Goal: Check status: Check status

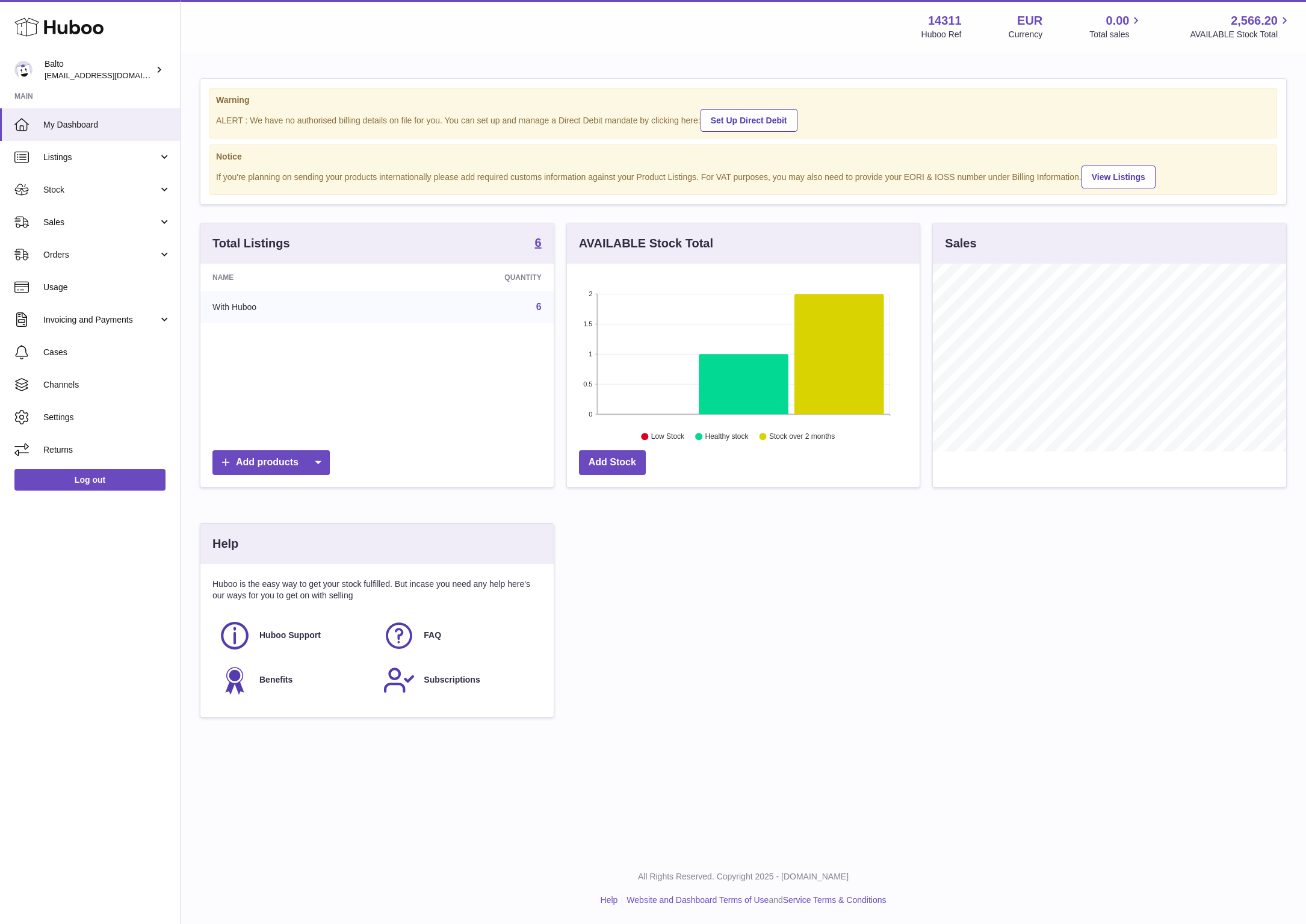
scroll to position [188, 353]
click at [112, 194] on span "Stock" at bounding box center [101, 189] width 115 height 11
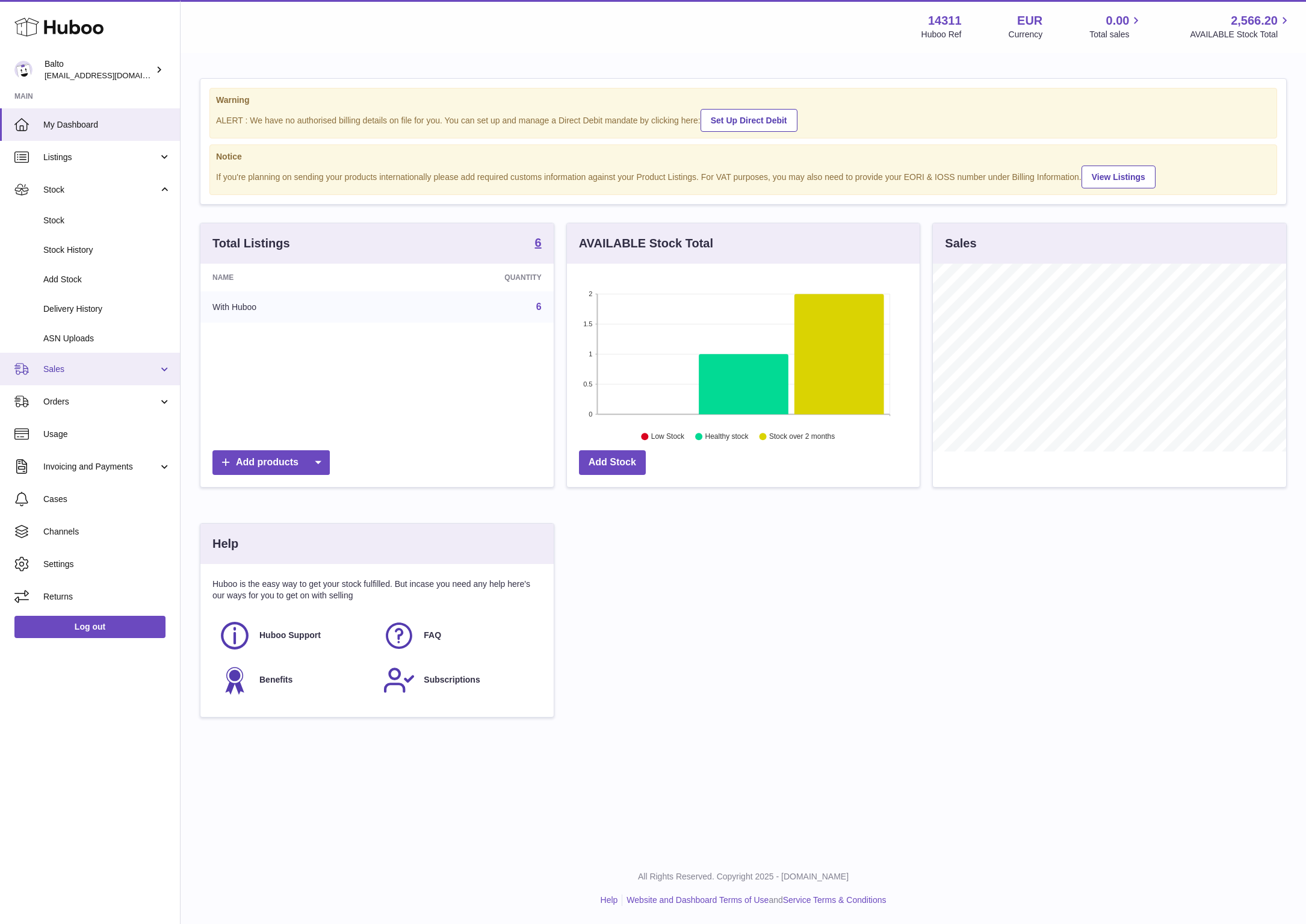
click at [77, 369] on span "Sales" at bounding box center [101, 369] width 115 height 11
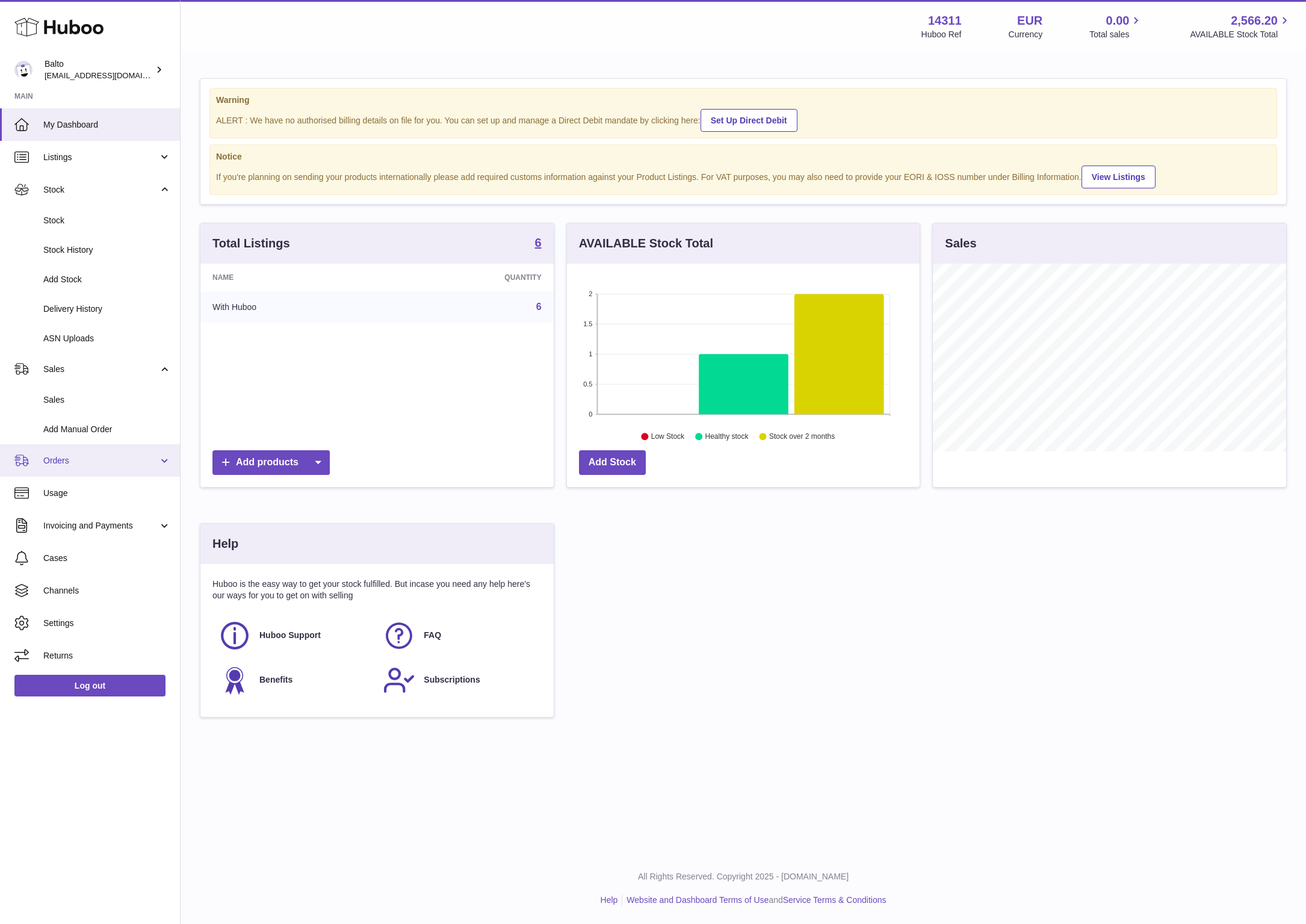
click at [95, 455] on span "Orders" at bounding box center [101, 460] width 115 height 11
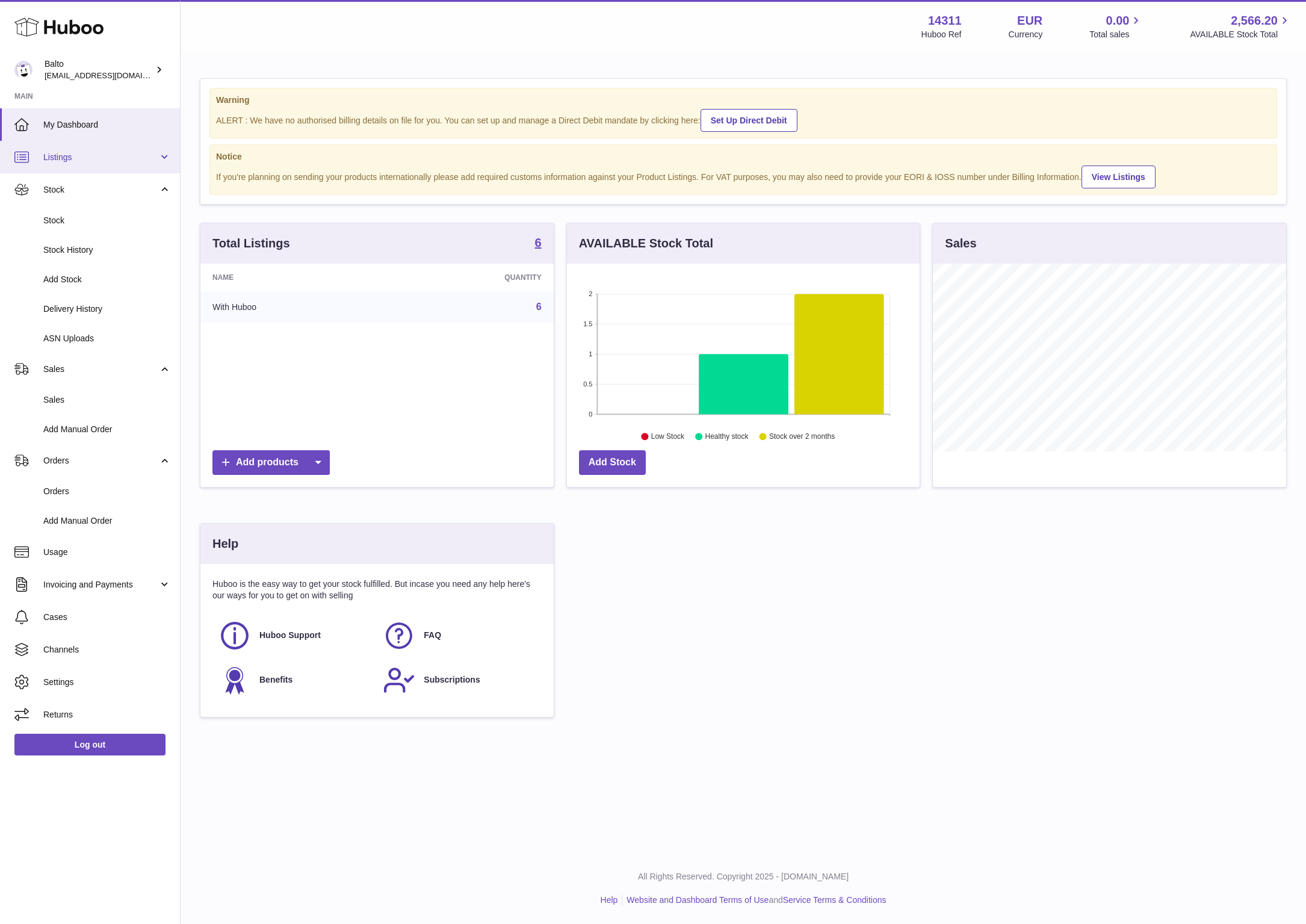
click at [107, 158] on span "Listings" at bounding box center [101, 157] width 115 height 11
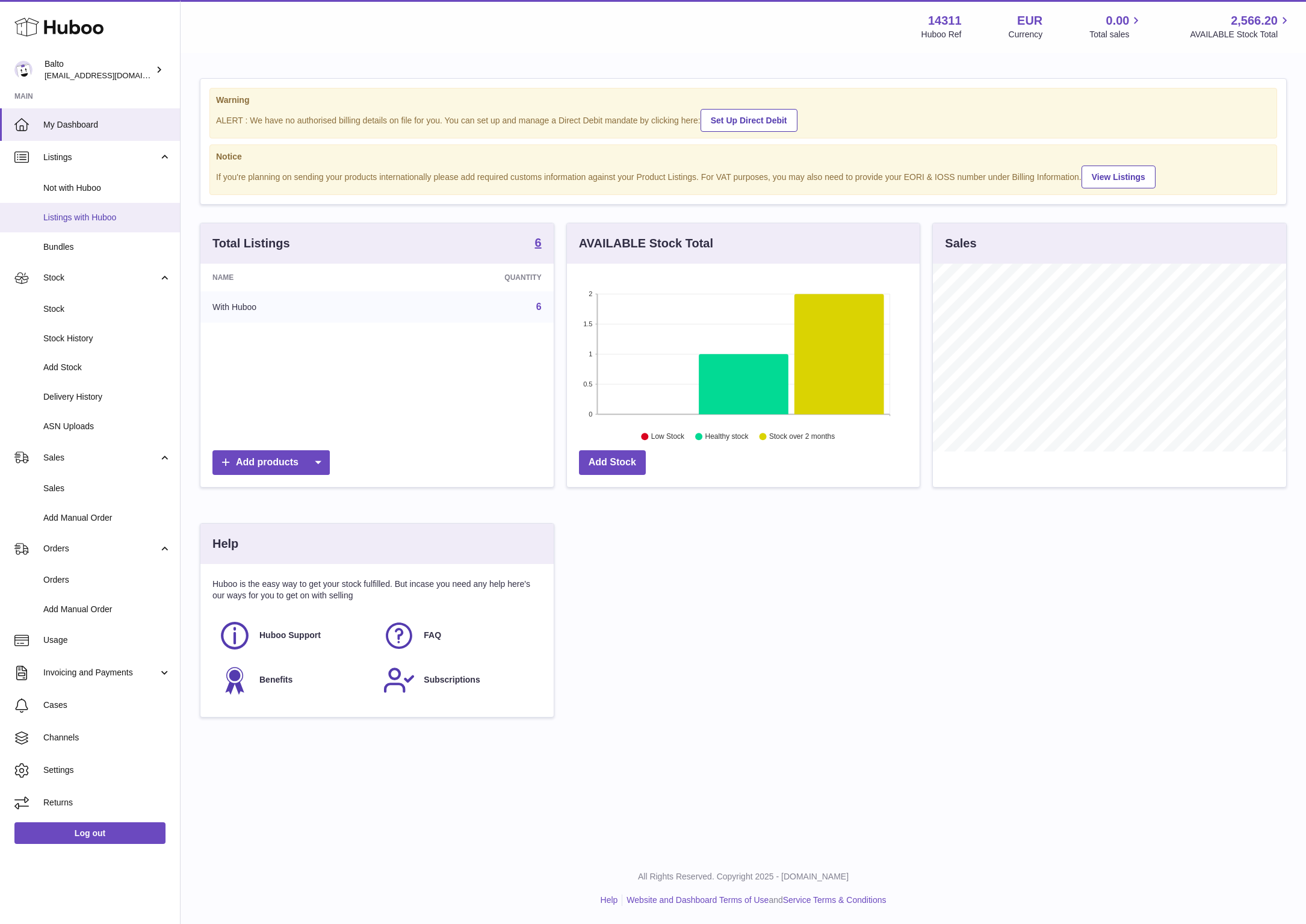
click at [95, 213] on span "Listings with Huboo" at bounding box center [107, 217] width 128 height 11
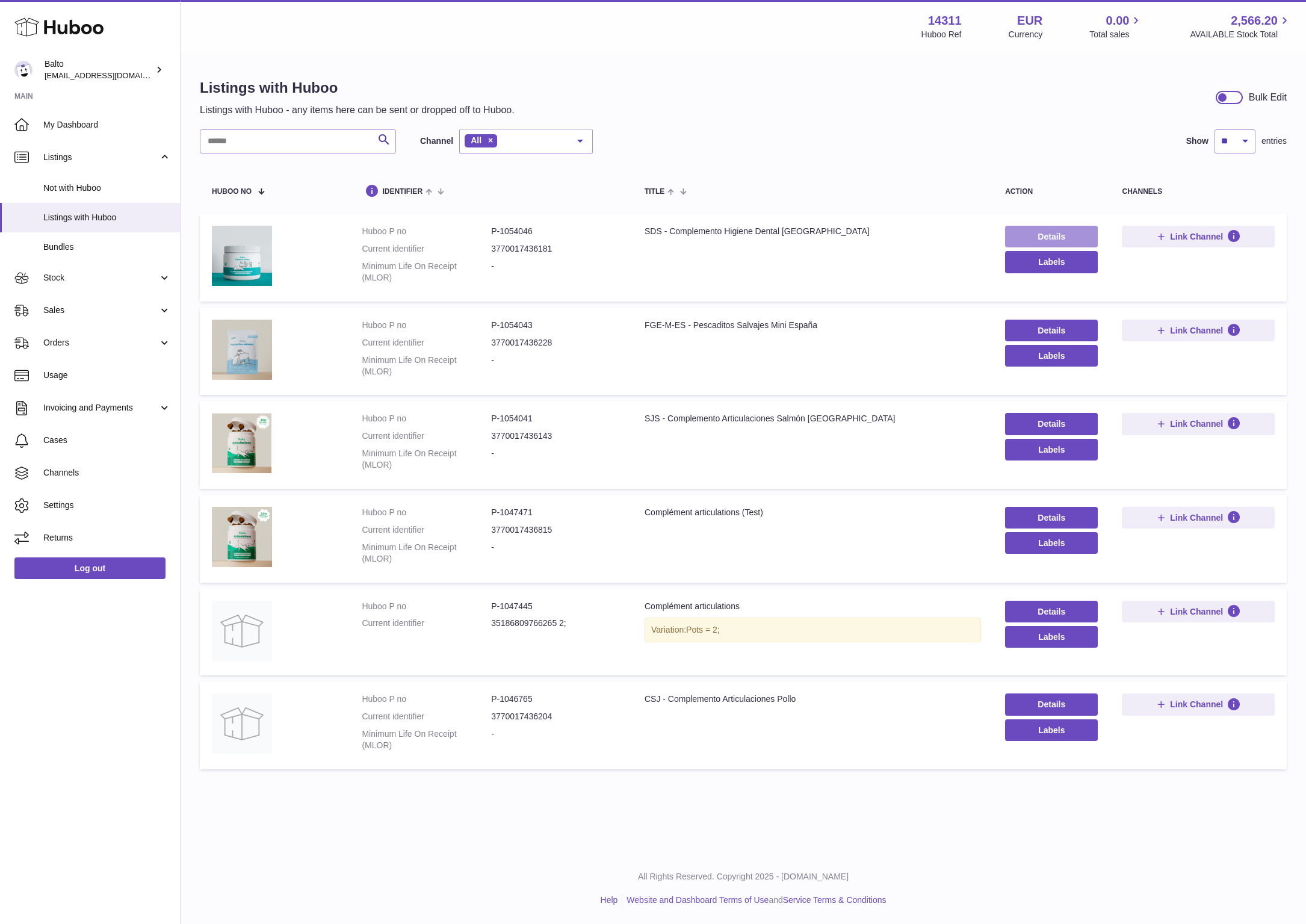
click at [1059, 234] on link "Details" at bounding box center [1052, 236] width 93 height 22
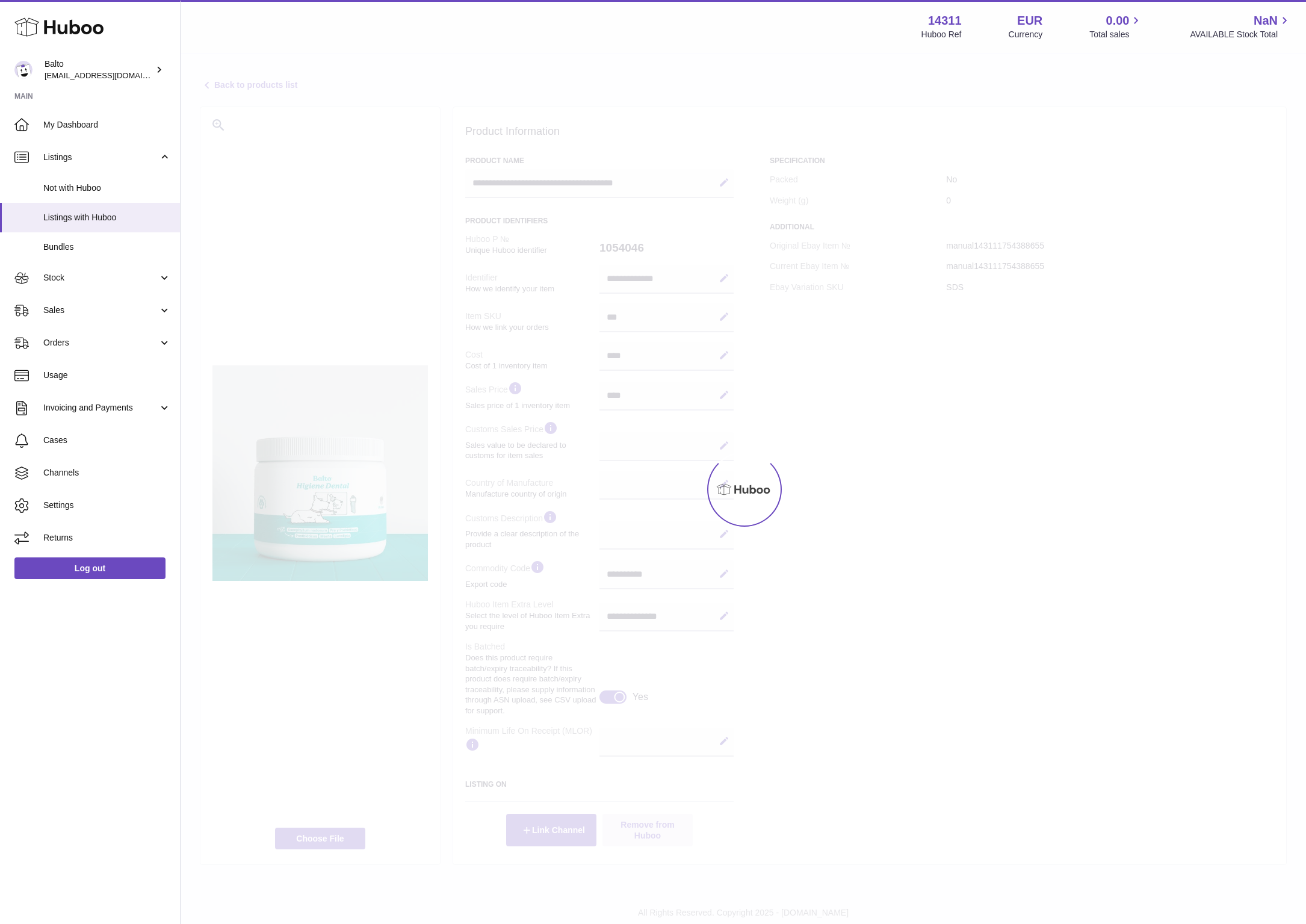
select select
select select "****"
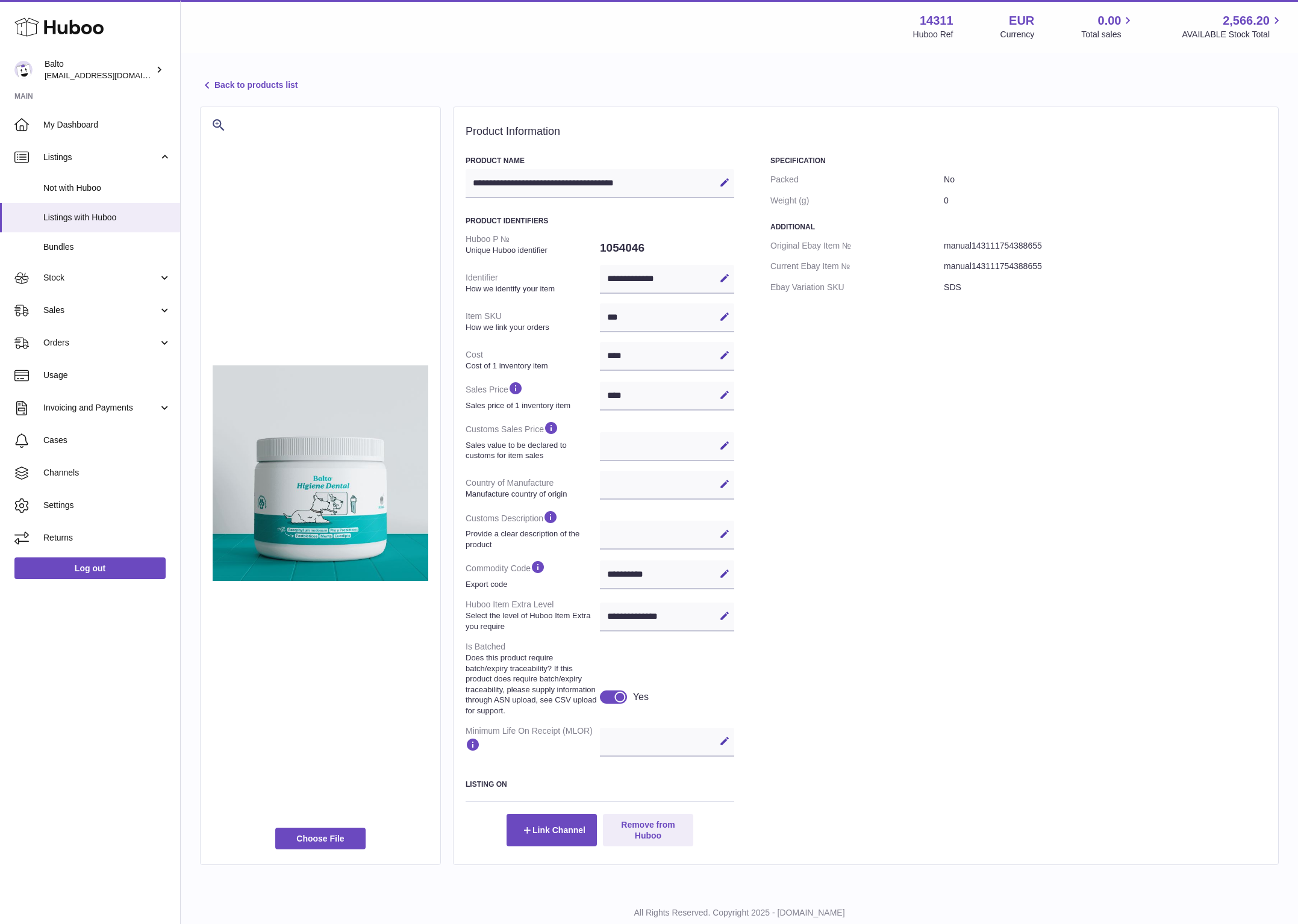
click at [268, 81] on link "Back to products list" at bounding box center [248, 85] width 97 height 15
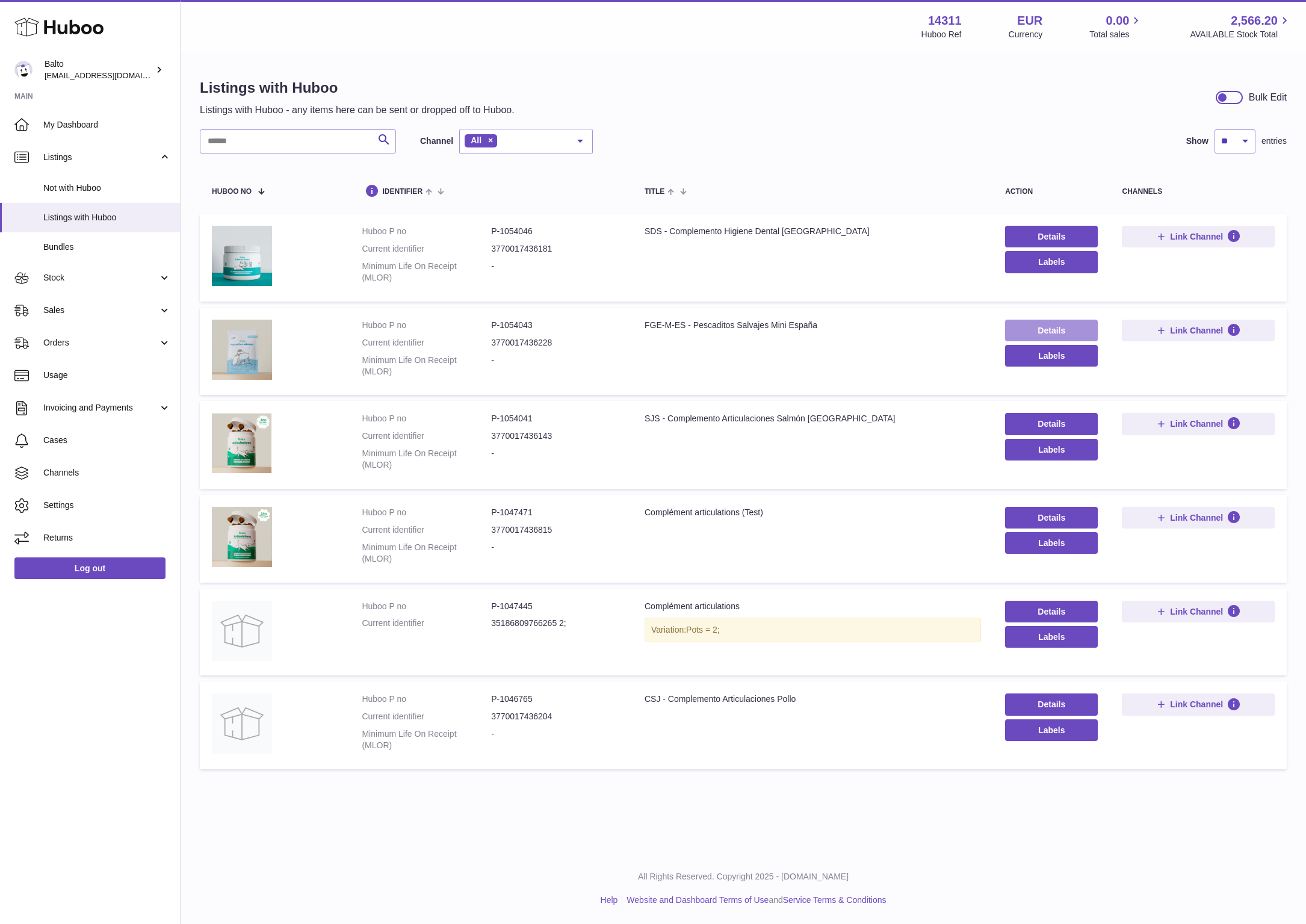
click at [1019, 323] on link "Details" at bounding box center [1052, 330] width 93 height 22
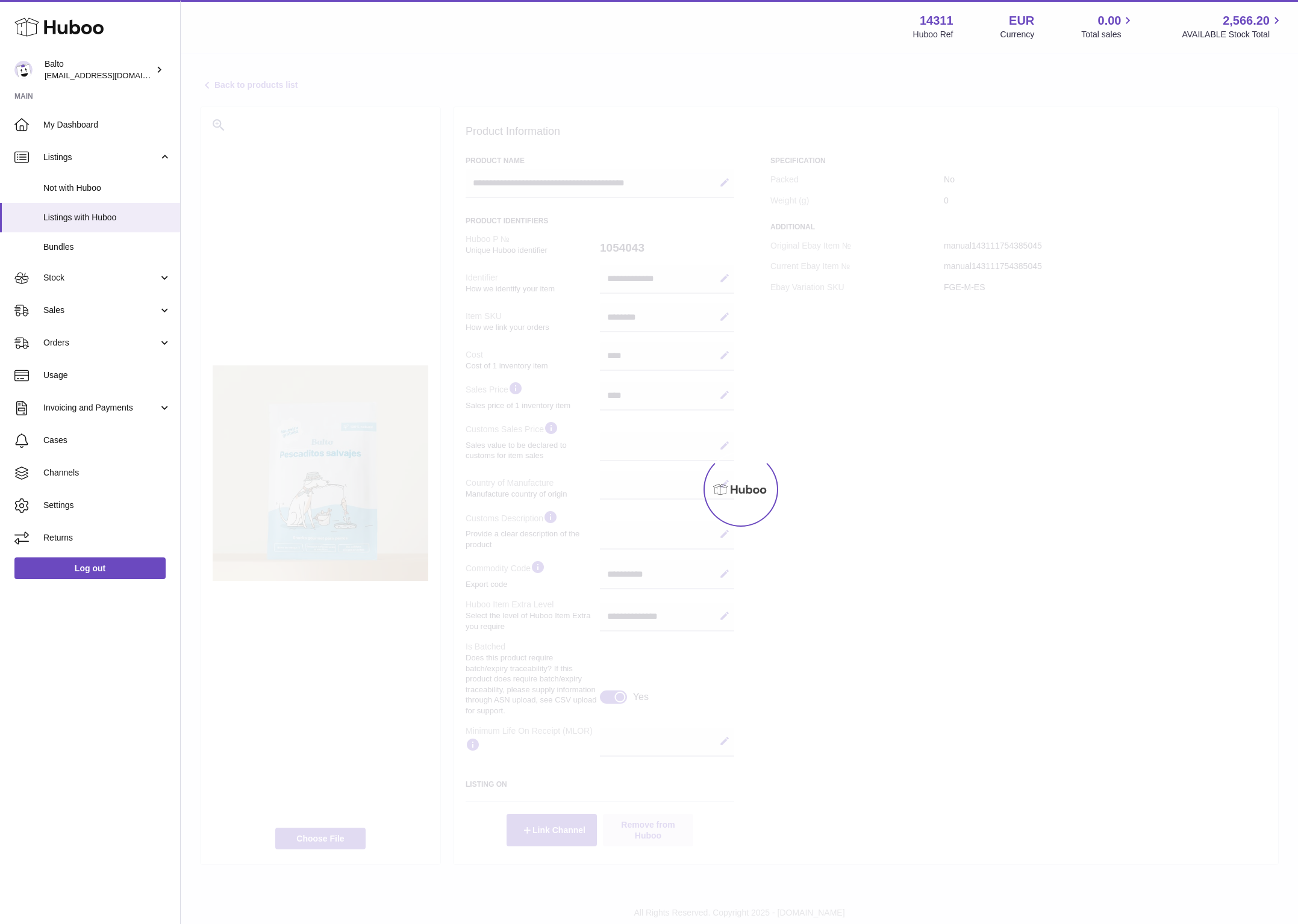
select select
select select "****"
